Goal: Find contact information: Find contact information

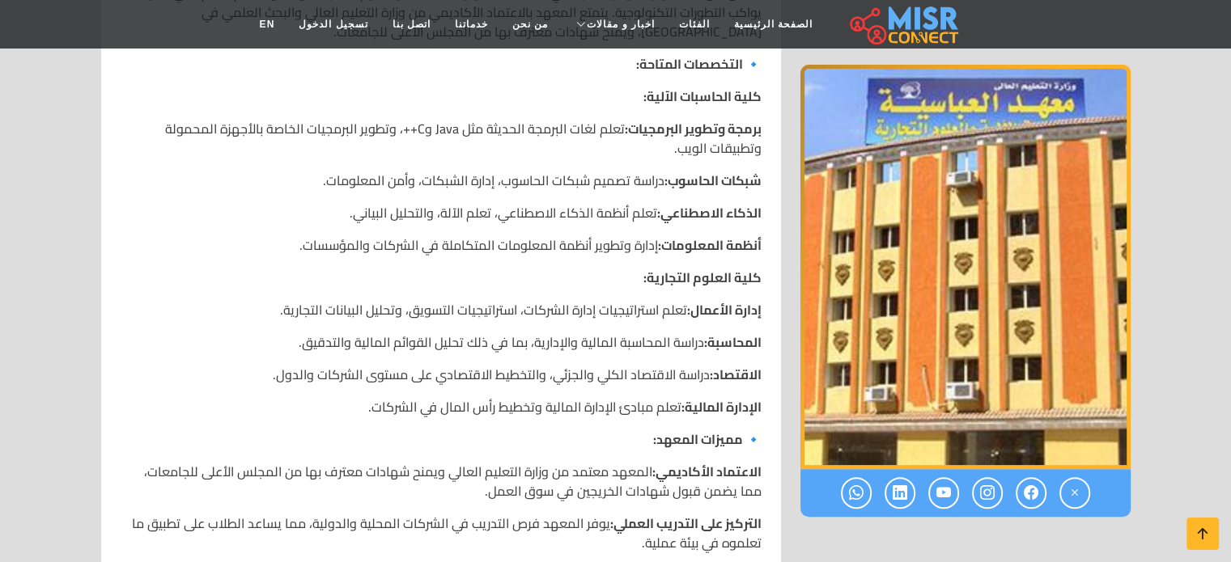
scroll to position [486, 0]
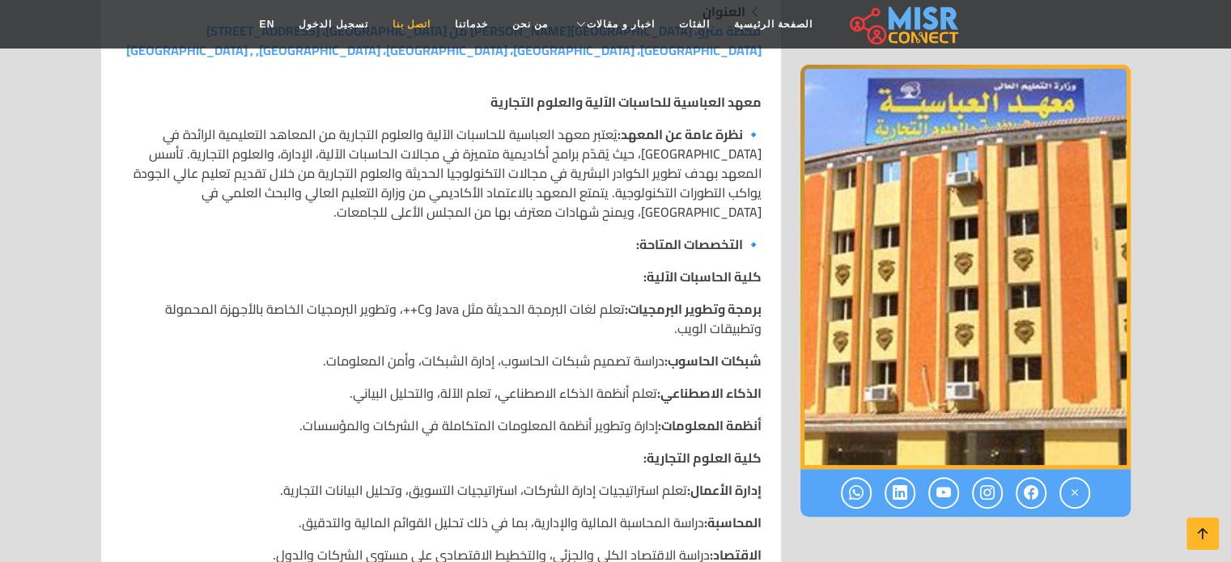
click at [430, 24] on link "اتصل بنا" at bounding box center [411, 24] width 62 height 31
click at [430, 26] on link "اتصل بنا" at bounding box center [411, 24] width 62 height 31
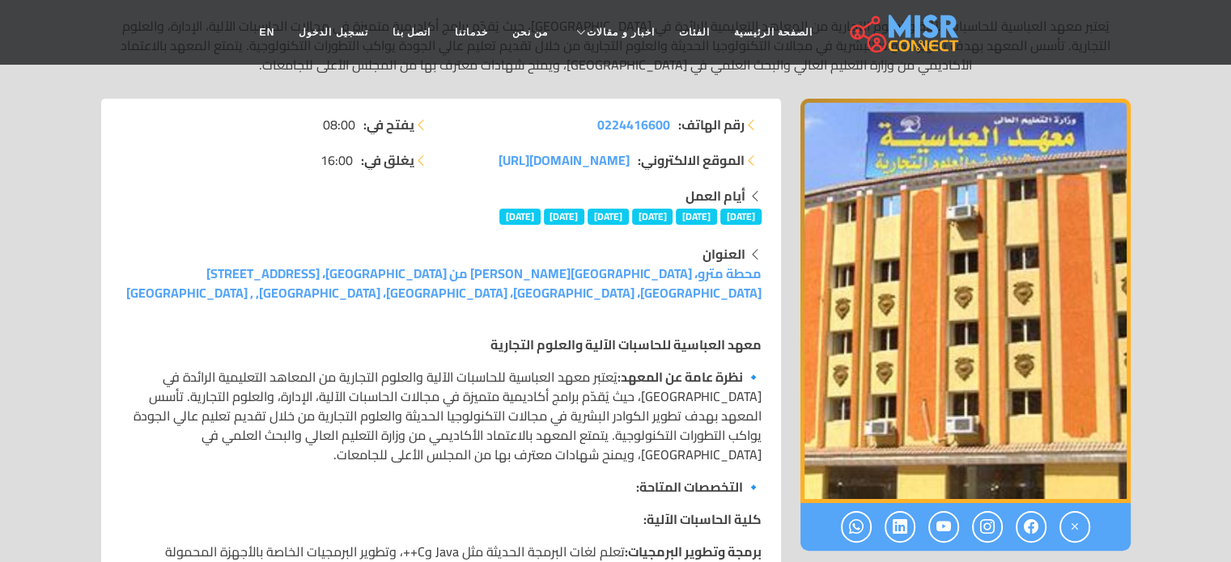
scroll to position [0, 0]
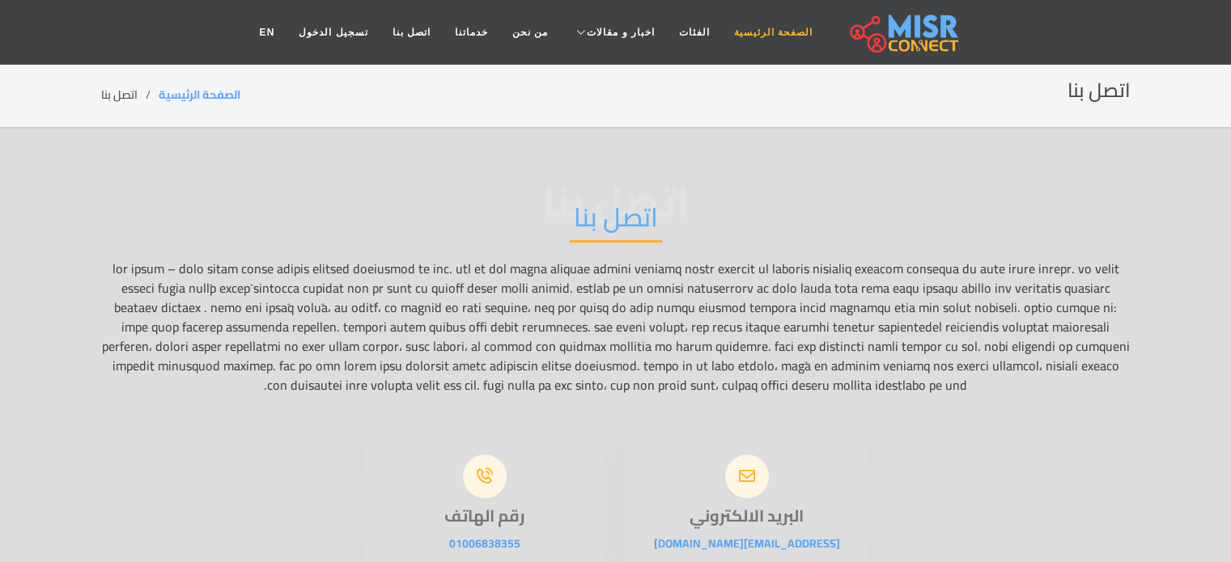
click at [751, 40] on link "الصفحة الرئيسية" at bounding box center [773, 32] width 103 height 31
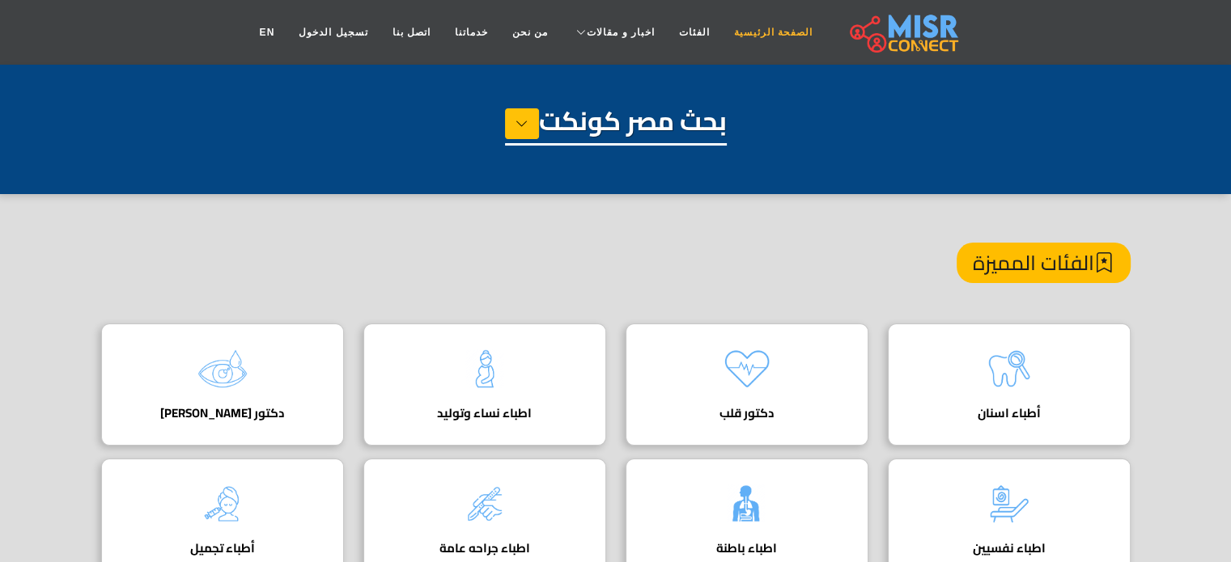
click at [748, 35] on link "الصفحة الرئيسية" at bounding box center [773, 32] width 103 height 31
